Goal: Task Accomplishment & Management: Use online tool/utility

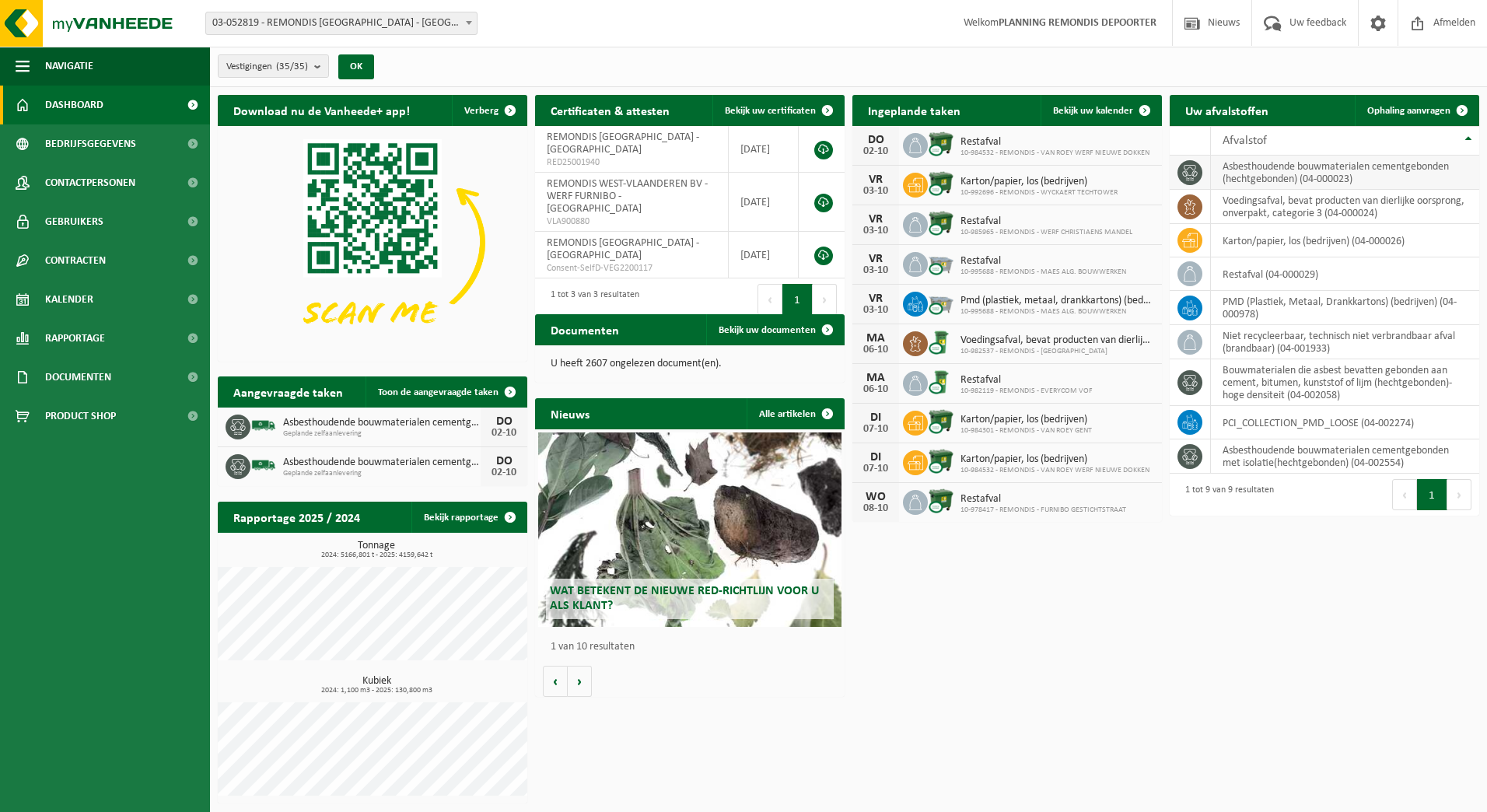
drag, startPoint x: 1422, startPoint y: 109, endPoint x: 1334, endPoint y: 162, distance: 102.7
click at [1422, 109] on span "Ophaling aanvragen" at bounding box center [1409, 110] width 83 height 10
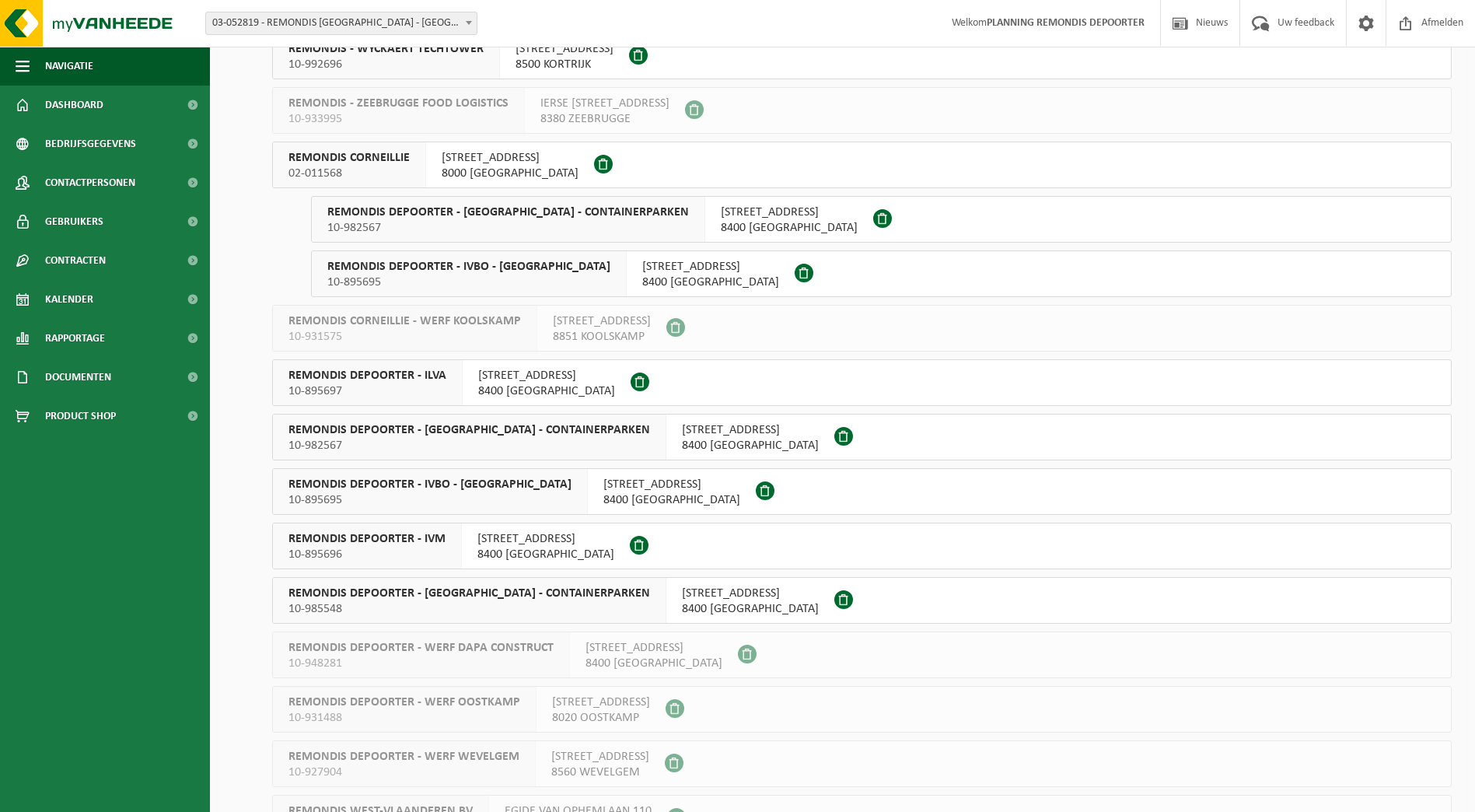
scroll to position [1166, 0]
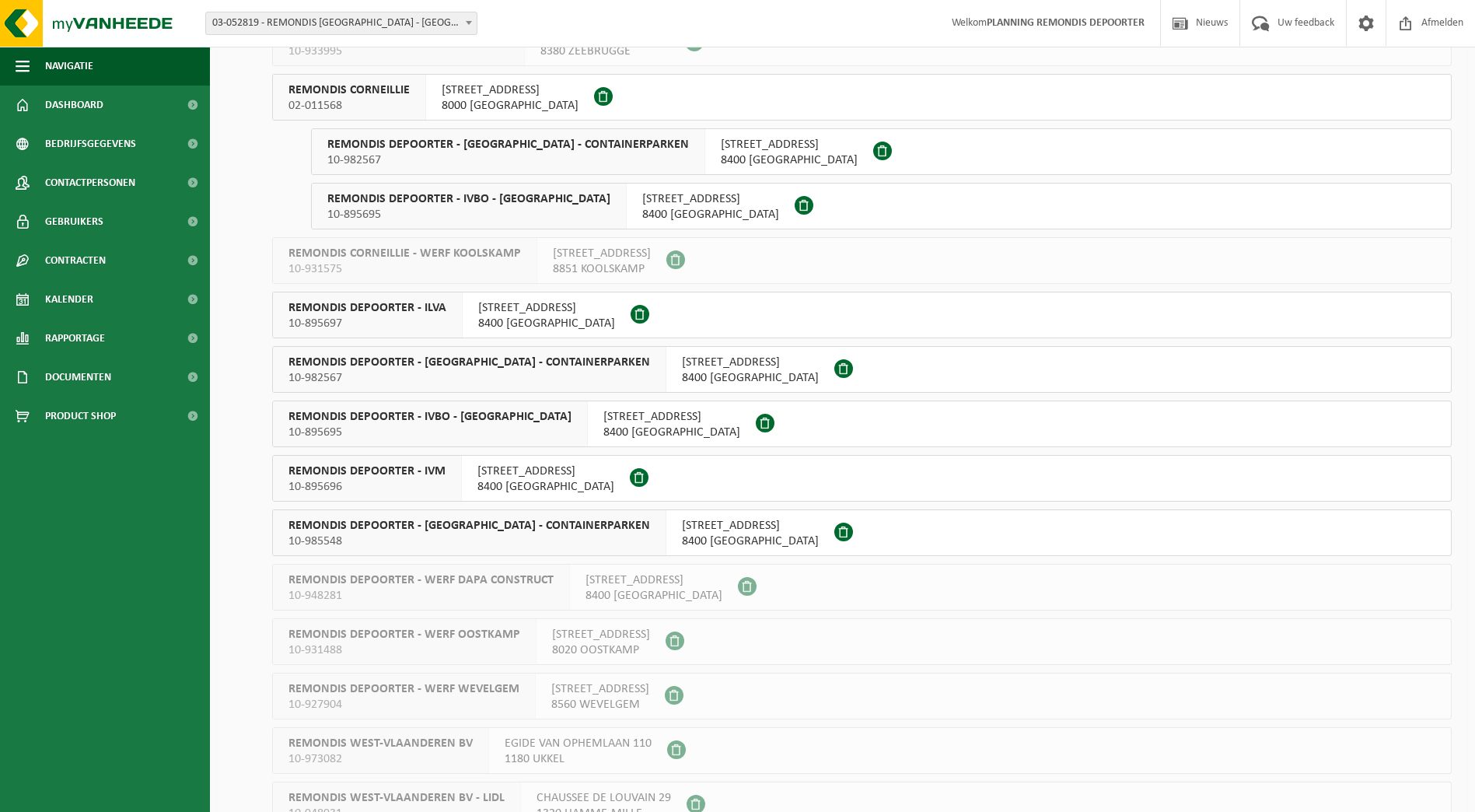
click at [450, 312] on div "REMONDIS DEPOORTER - ILVA 10-895697" at bounding box center [368, 315] width 190 height 45
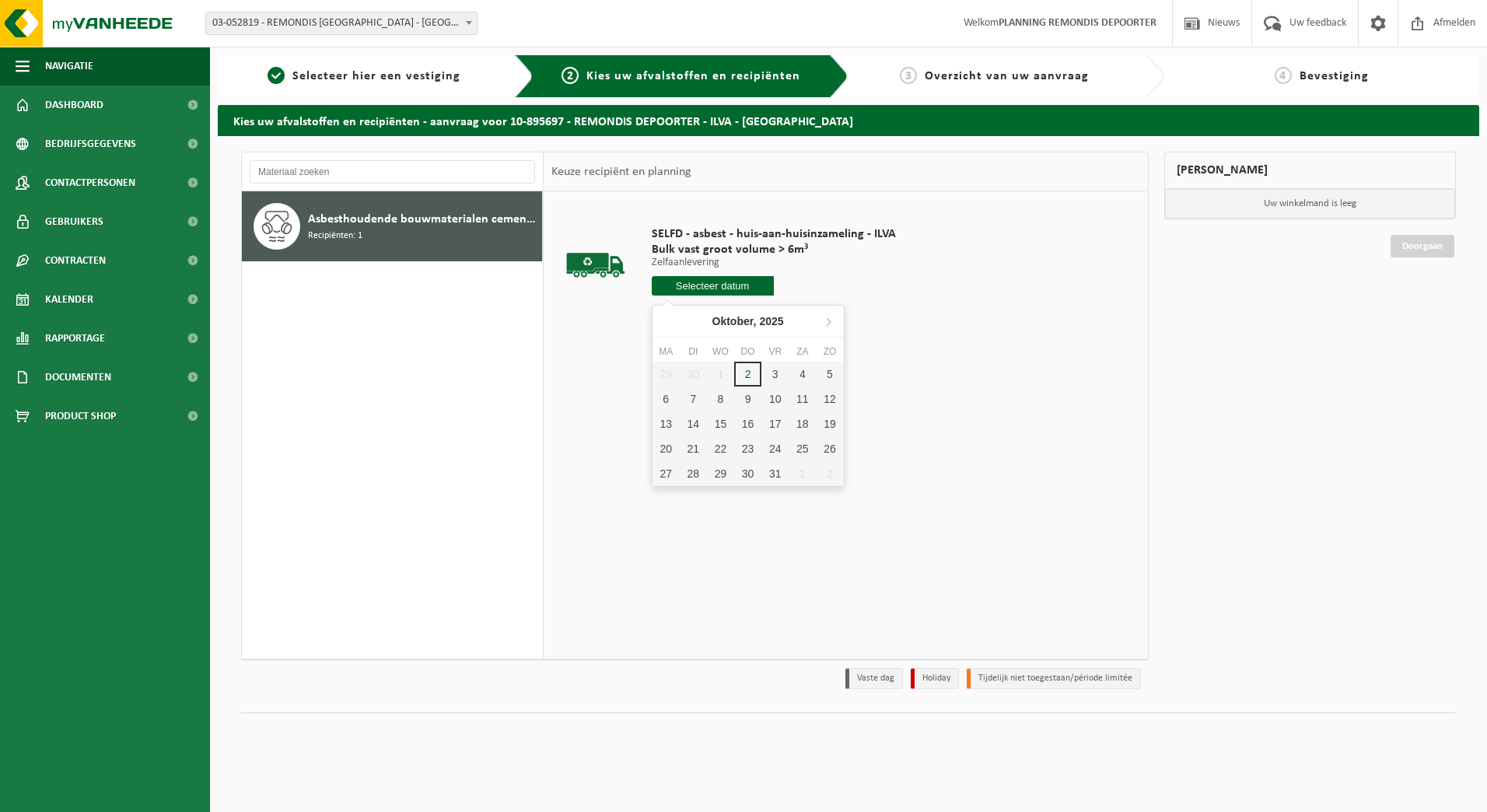
click at [679, 286] on input "text" at bounding box center [713, 286] width 122 height 19
click at [780, 377] on div "3" at bounding box center [775, 375] width 27 height 25
type input "Van 2025-10-03"
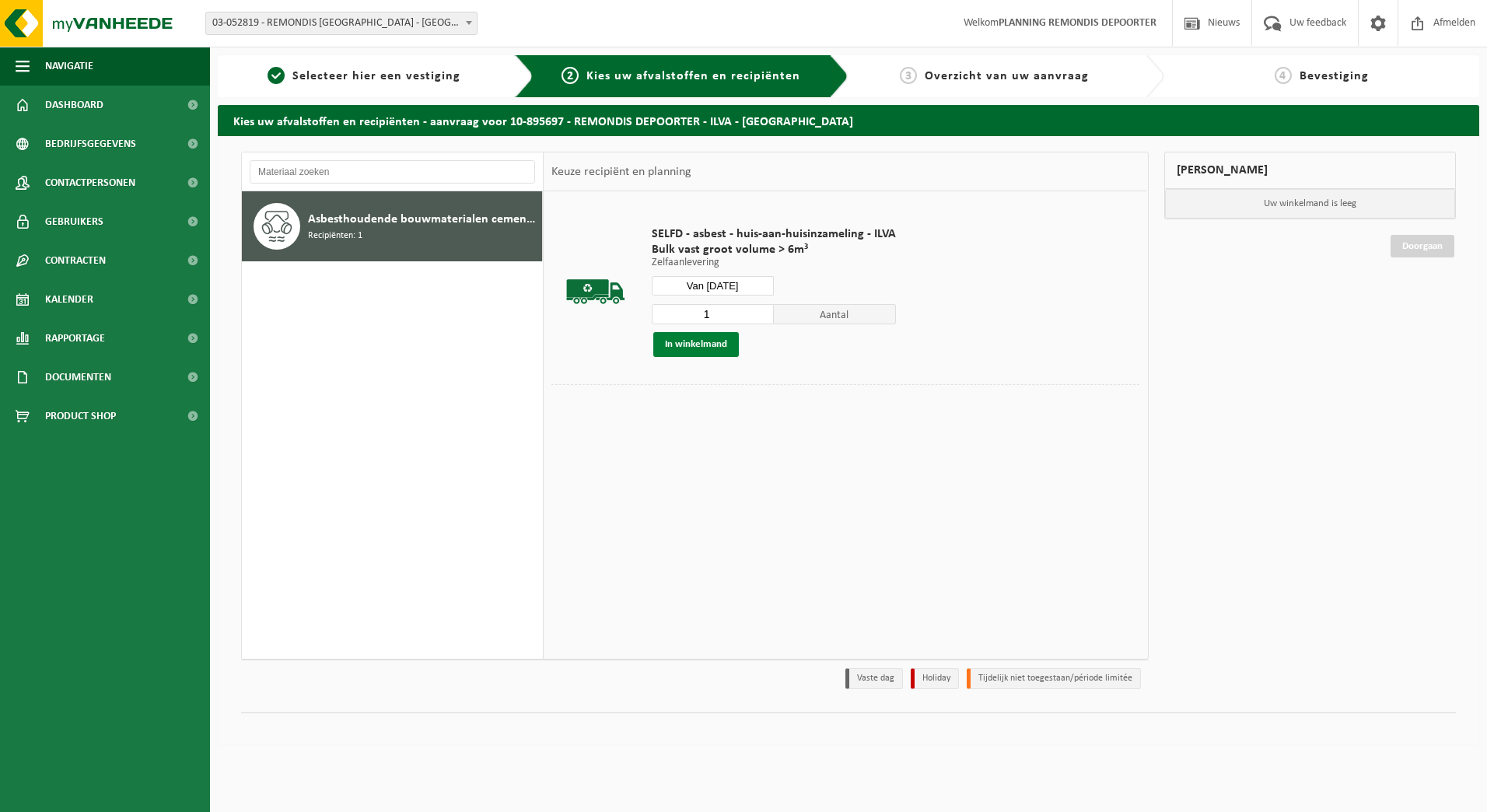
click at [718, 343] on button "In winkelmand" at bounding box center [696, 345] width 85 height 25
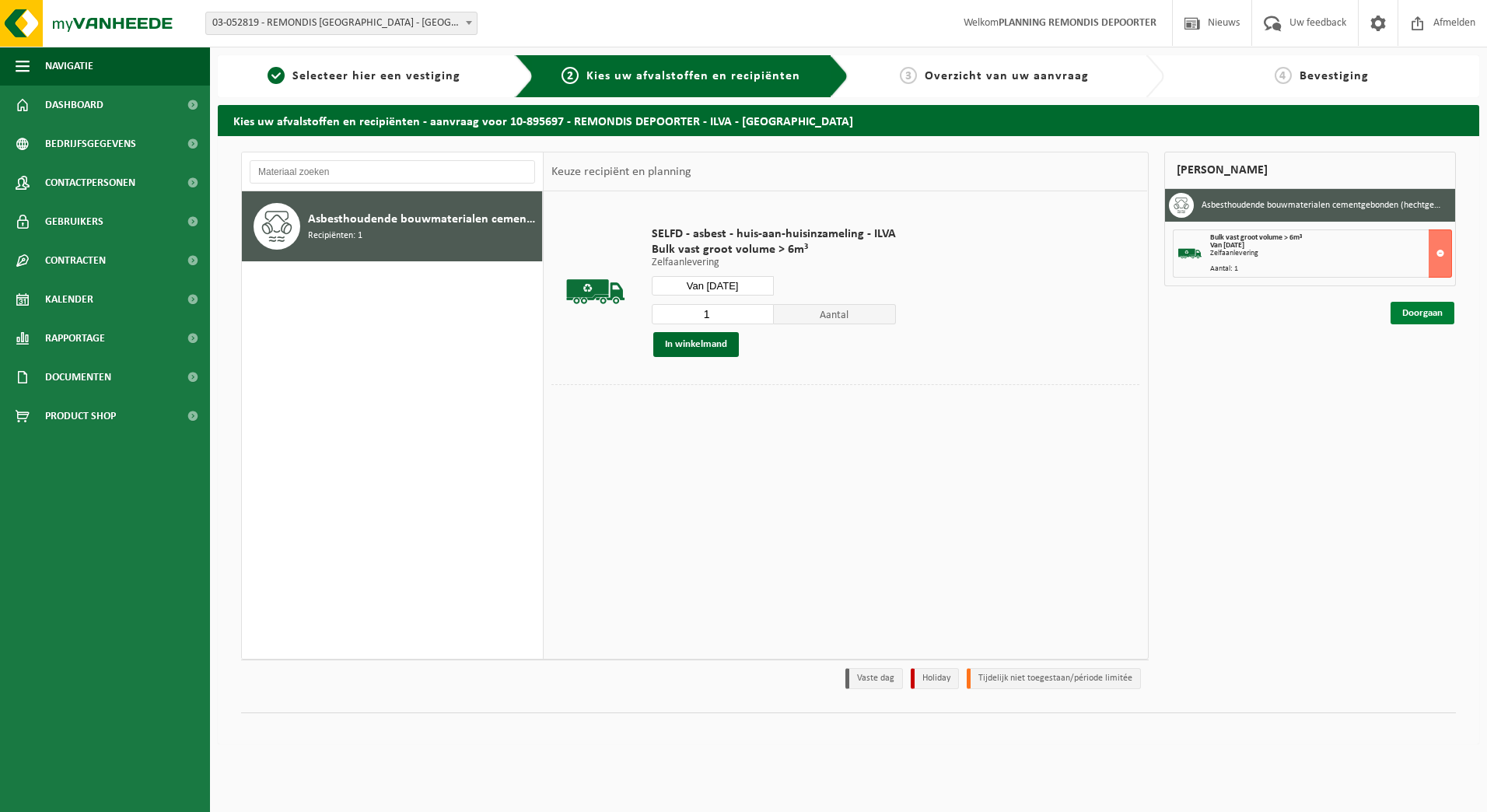
click at [1439, 303] on link "Doorgaan" at bounding box center [1422, 313] width 64 height 22
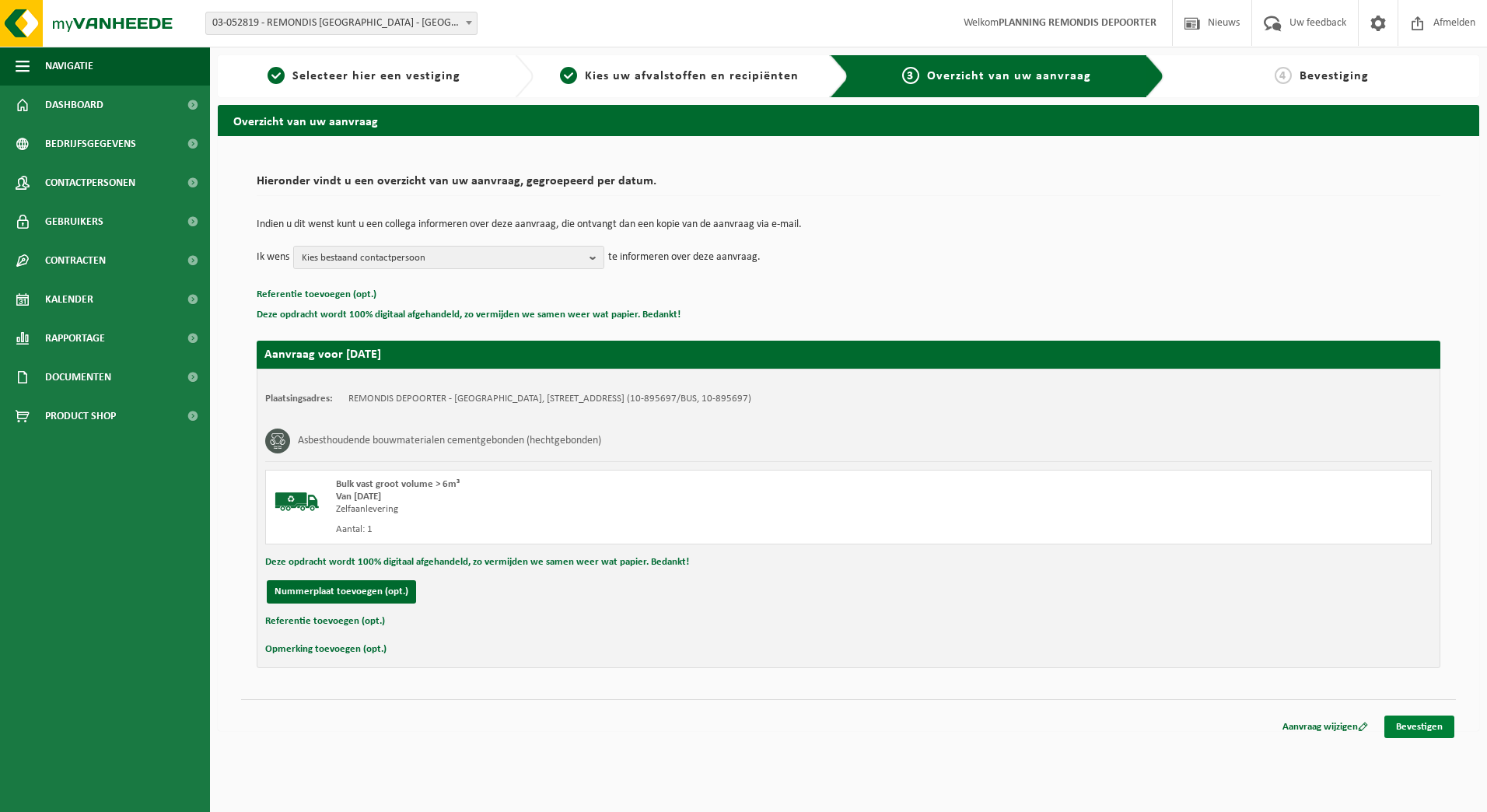
click at [1445, 734] on link "Bevestigen" at bounding box center [1419, 726] width 70 height 22
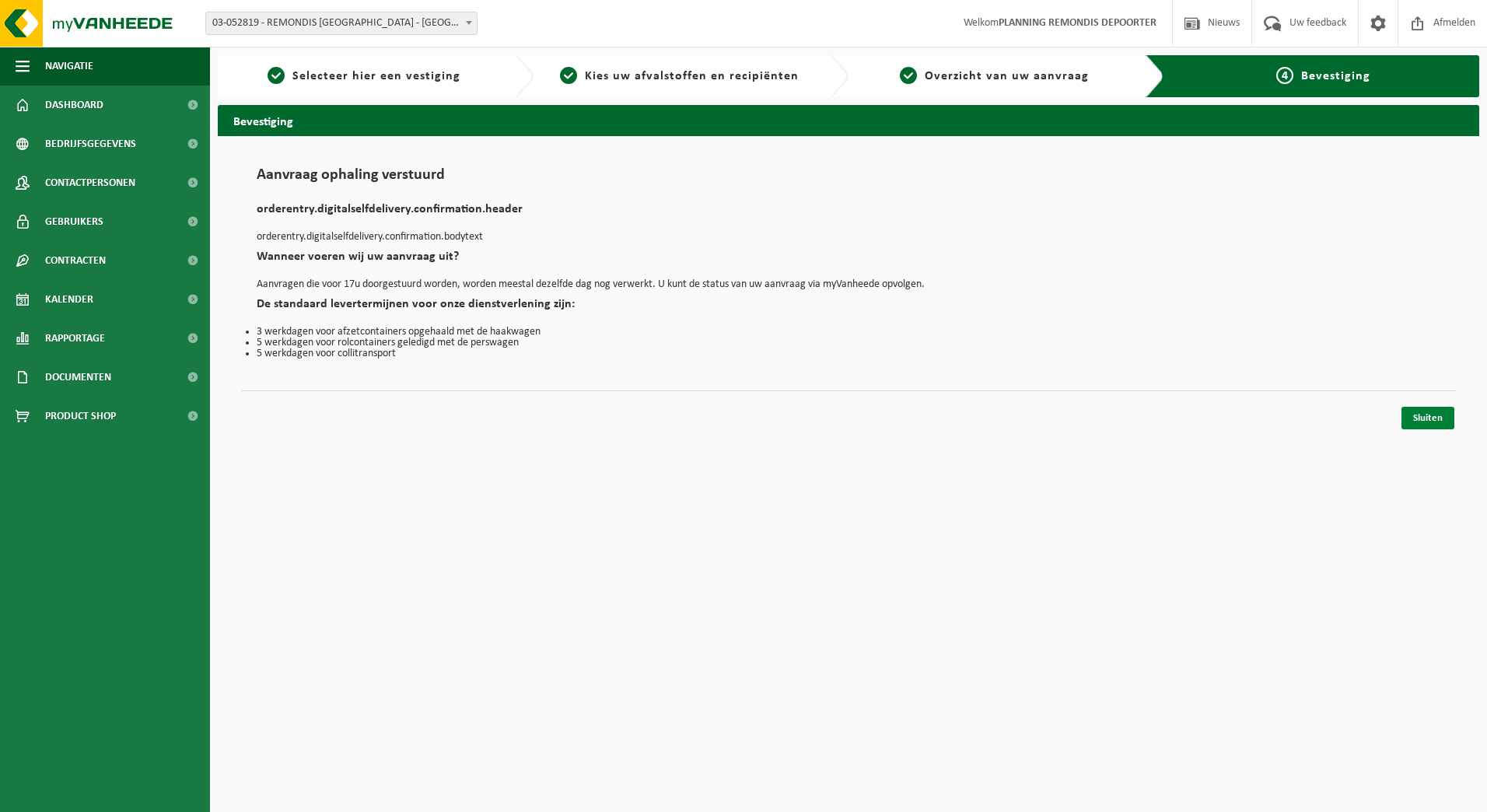
click at [1439, 416] on link "Sluiten" at bounding box center [1428, 417] width 53 height 22
